Goal: Transaction & Acquisition: Purchase product/service

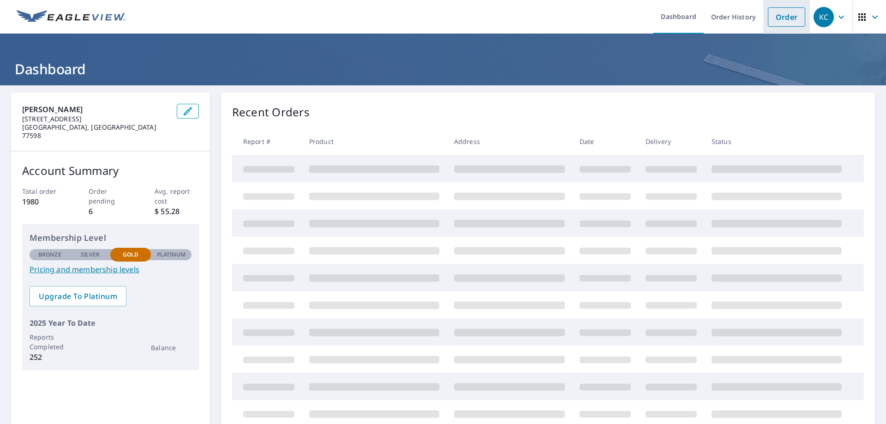
click at [792, 22] on link "Order" at bounding box center [786, 16] width 37 height 19
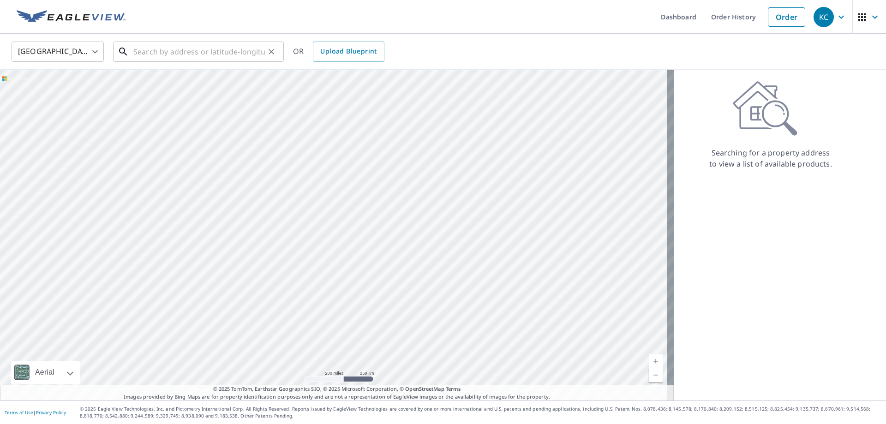
click at [223, 52] on input "text" at bounding box center [199, 52] width 132 height 26
click at [183, 50] on input "text" at bounding box center [199, 52] width 132 height 26
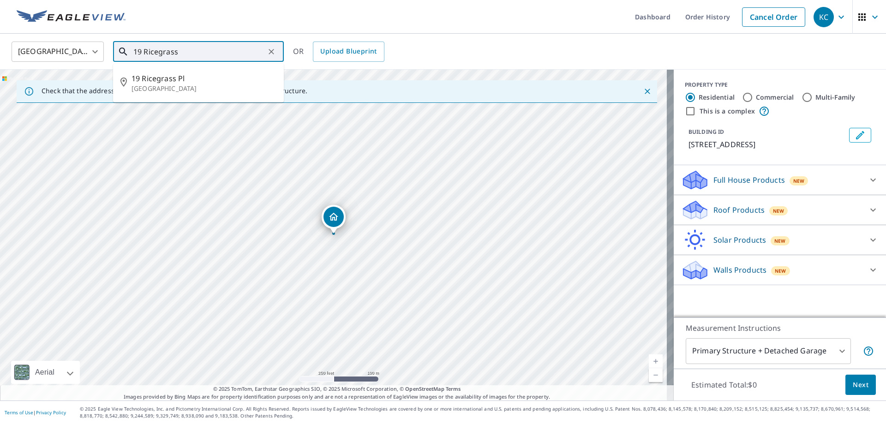
click at [197, 54] on input "19 Ricegrass" at bounding box center [199, 52] width 132 height 26
click at [187, 86] on p "[GEOGRAPHIC_DATA]" at bounding box center [204, 88] width 145 height 9
type input "[STREET_ADDRESS]"
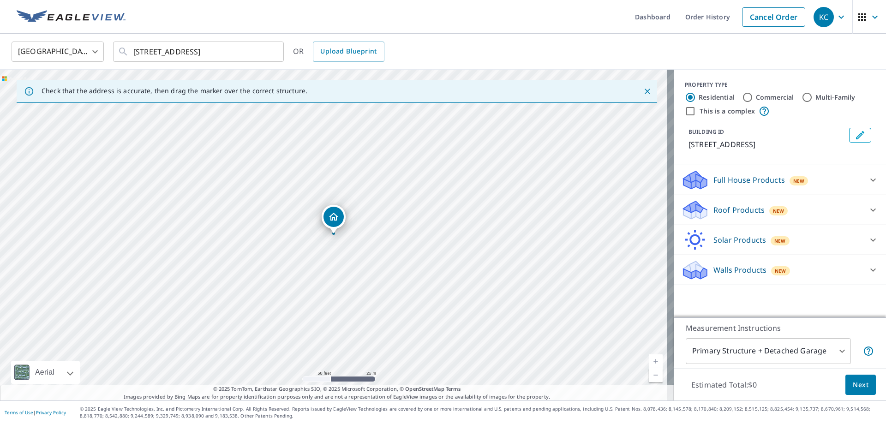
click at [724, 206] on p "Roof Products" at bounding box center [738, 209] width 51 height 11
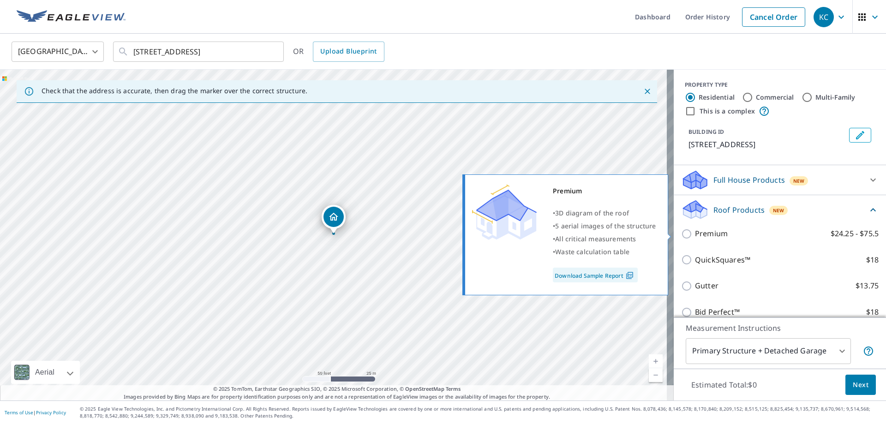
click at [708, 236] on p "Premium" at bounding box center [711, 234] width 33 height 12
click at [695, 236] on input "Premium $24.25 - $75.5" at bounding box center [688, 233] width 14 height 11
checkbox input "true"
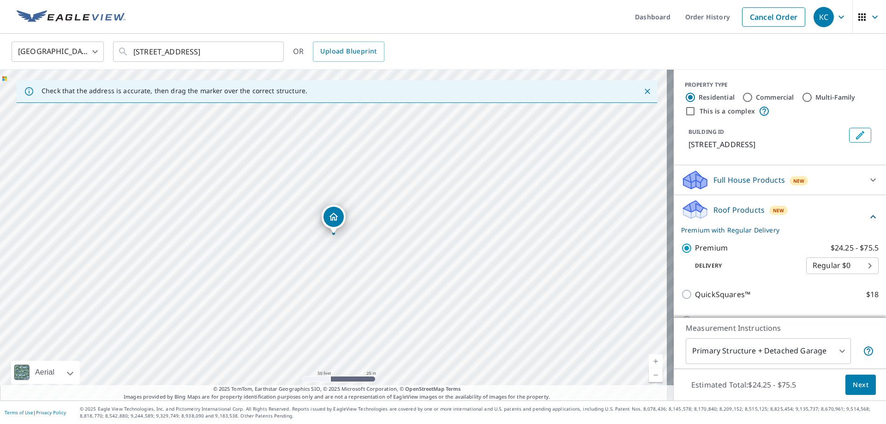
click at [736, 354] on body "KC KC Dashboard Order History Cancel Order KC [GEOGRAPHIC_DATA] [GEOGRAPHIC_DAT…" at bounding box center [443, 212] width 886 height 424
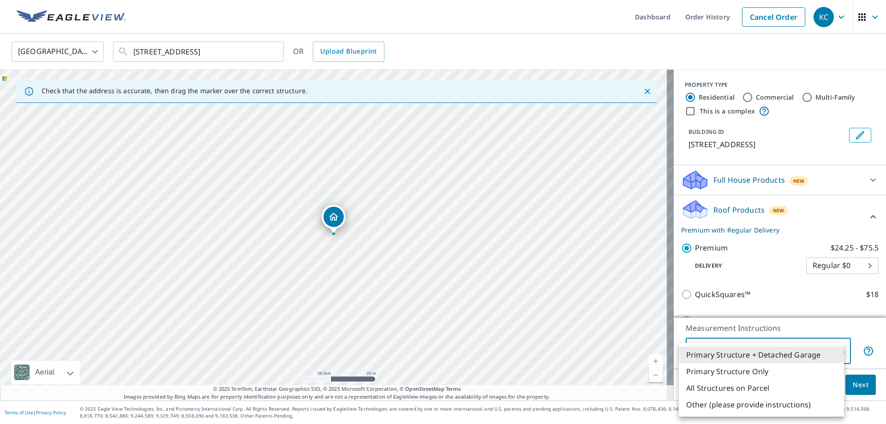
click at [723, 383] on li "All Structures on Parcel" at bounding box center [761, 388] width 165 height 17
type input "3"
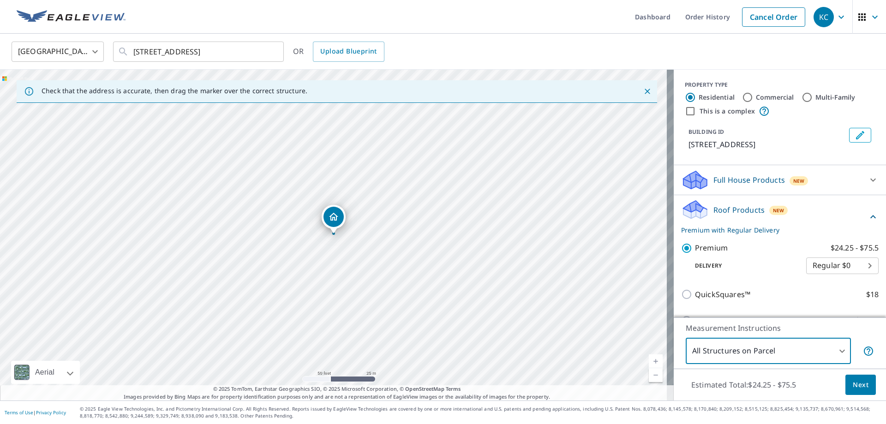
click at [856, 386] on span "Next" at bounding box center [861, 385] width 16 height 12
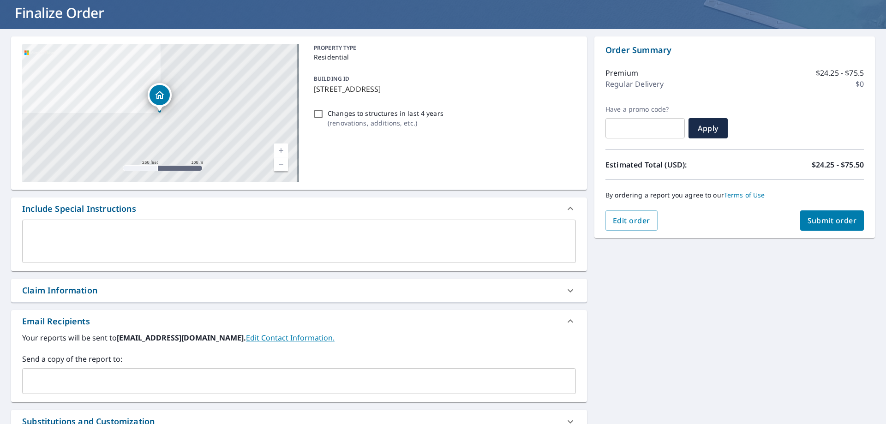
scroll to position [138, 0]
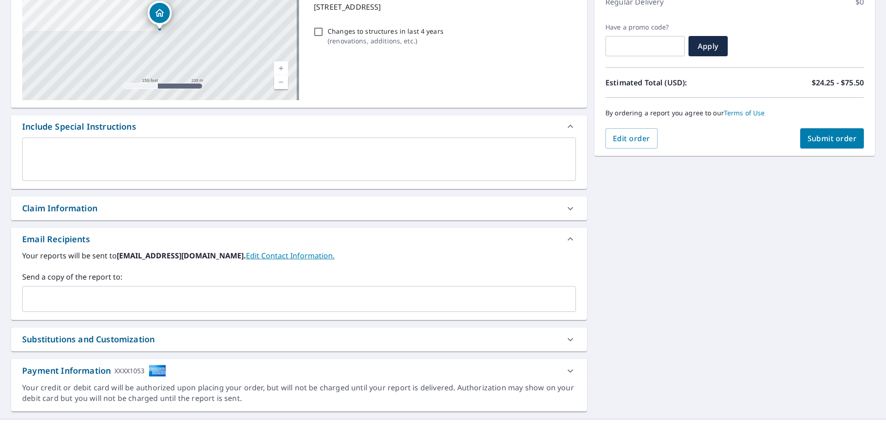
click at [168, 215] on div "Claim Information" at bounding box center [299, 209] width 576 height 24
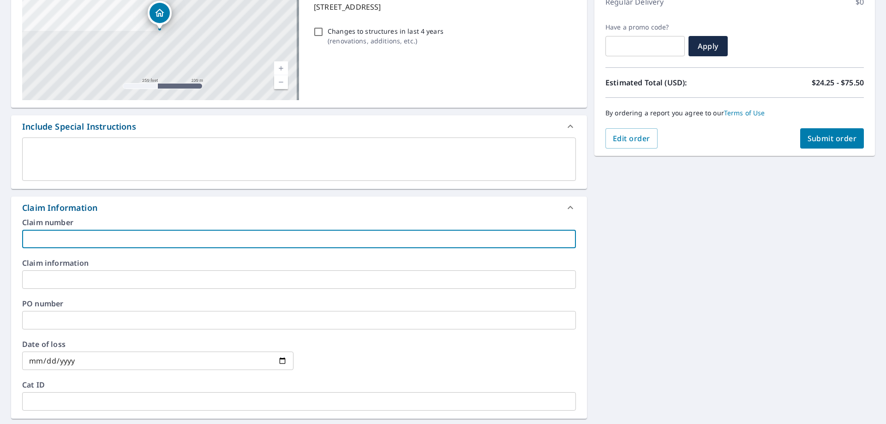
click at [174, 237] on input "text" at bounding box center [299, 239] width 554 height 18
type input "HO-2025-01359581"
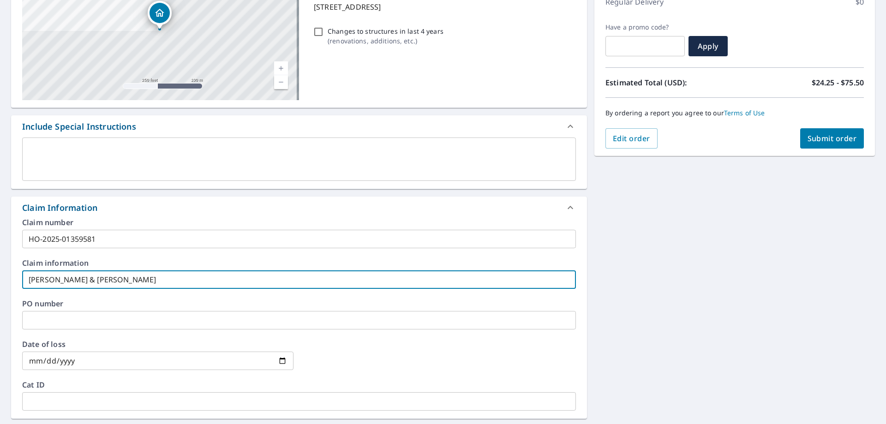
type input "[PERSON_NAME] & [PERSON_NAME]"
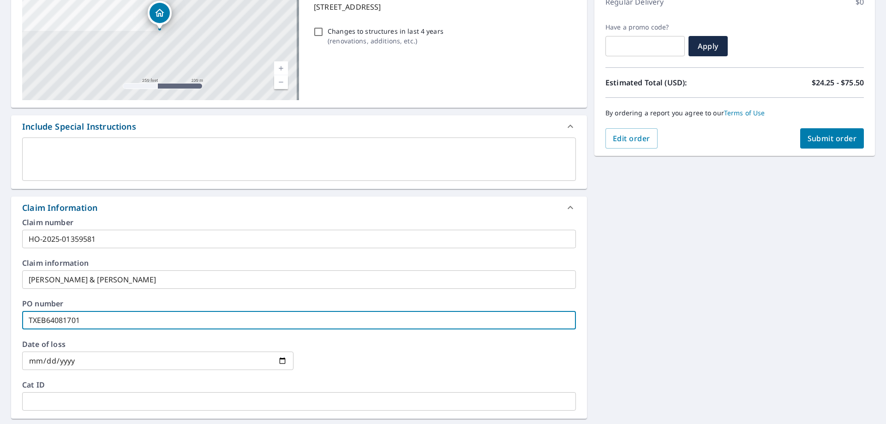
type input "TXEB64081701"
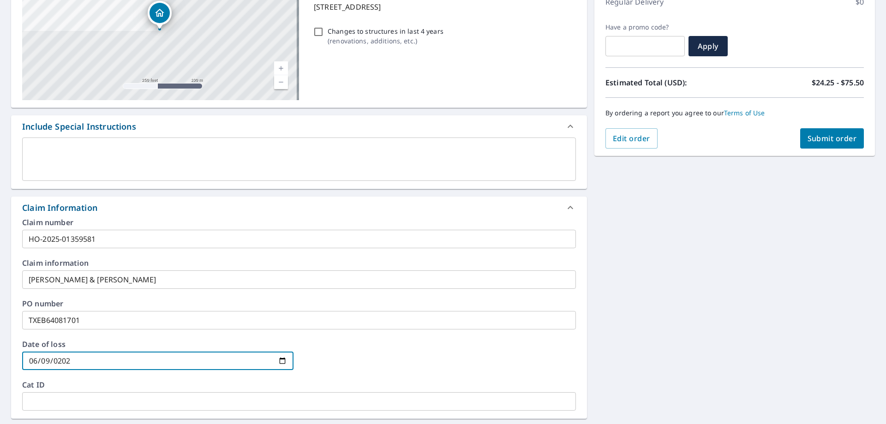
type input "[DATE]"
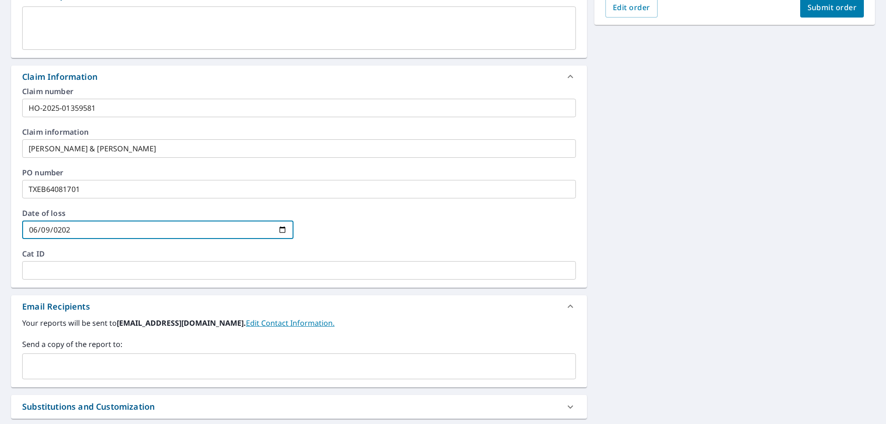
scroll to position [355, 0]
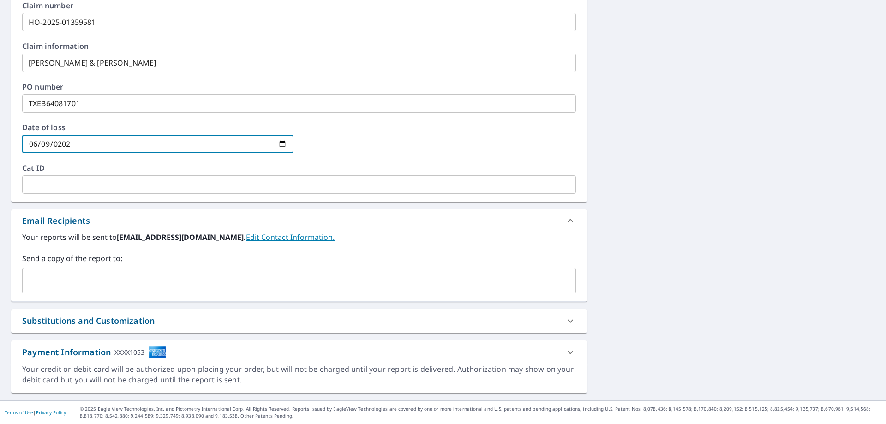
click at [132, 281] on input "text" at bounding box center [292, 281] width 532 height 18
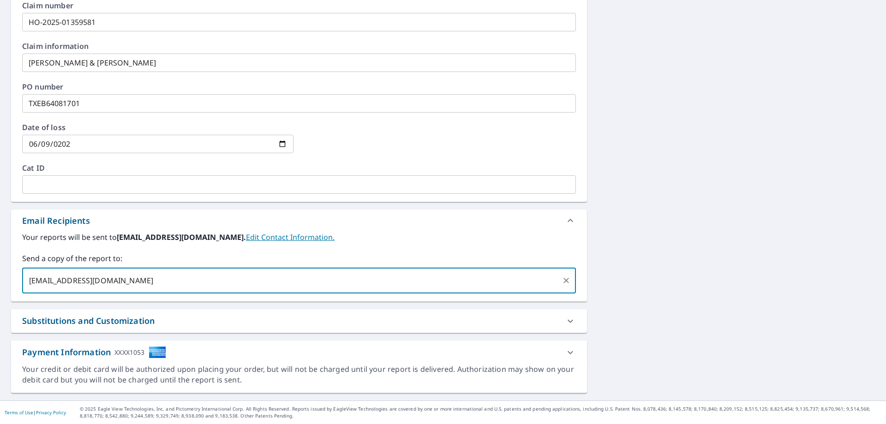
type input "[EMAIL_ADDRESS][DOMAIN_NAME]"
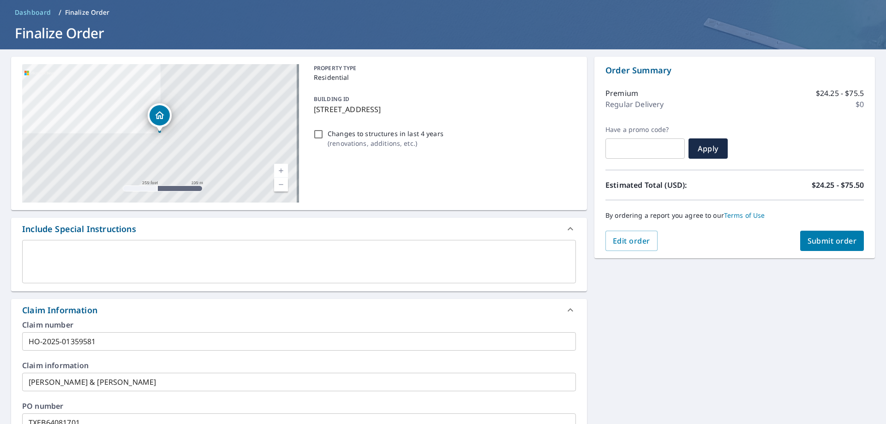
scroll to position [0, 0]
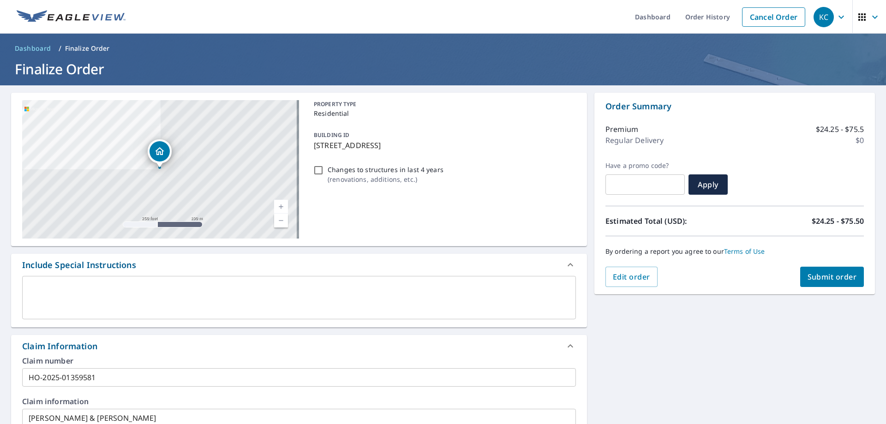
click at [844, 276] on span "Submit order" at bounding box center [831, 277] width 49 height 10
